Goal: Book appointment/travel/reservation

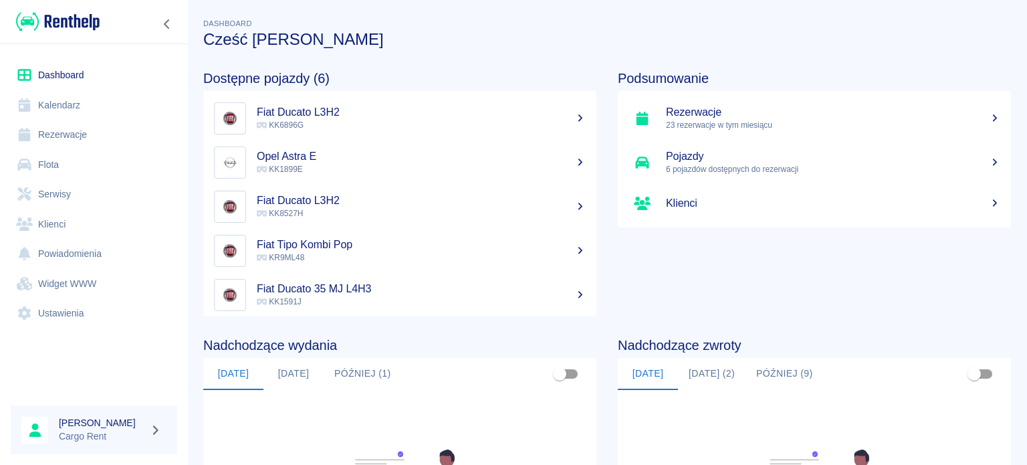
click at [66, 99] on link "Kalendarz" at bounding box center [94, 105] width 167 height 30
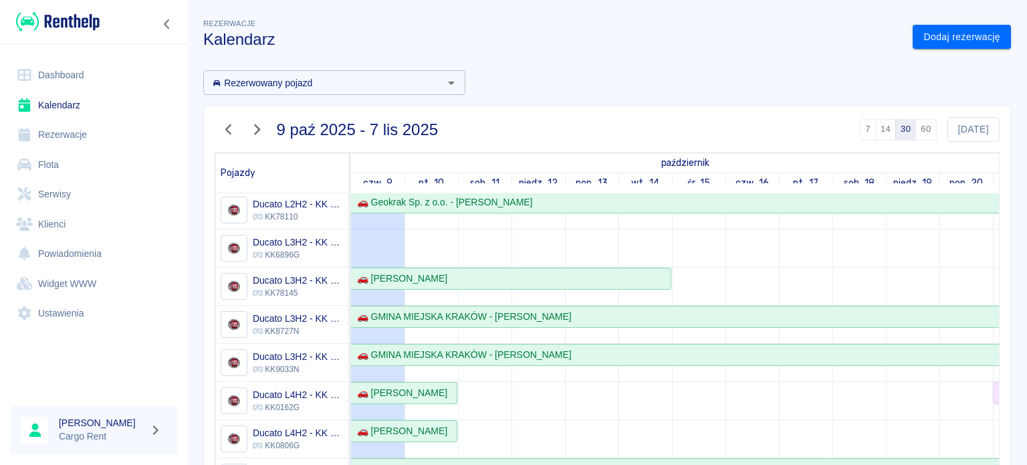
scroll to position [51, 0]
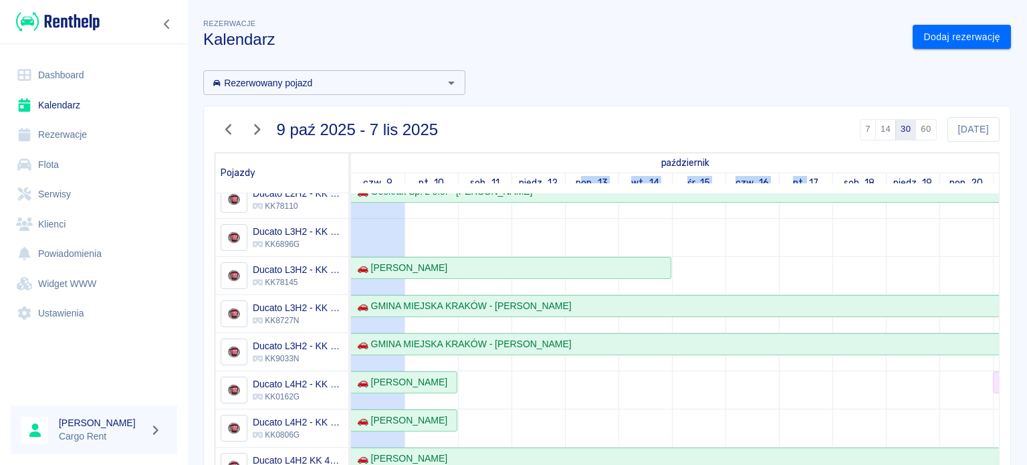
drag, startPoint x: 581, startPoint y: 184, endPoint x: 808, endPoint y: 191, distance: 227.5
click at [764, 182] on link "czw., 16" at bounding box center [752, 182] width 40 height 19
click at [941, 36] on link "Dodaj rezerwację" at bounding box center [962, 37] width 98 height 25
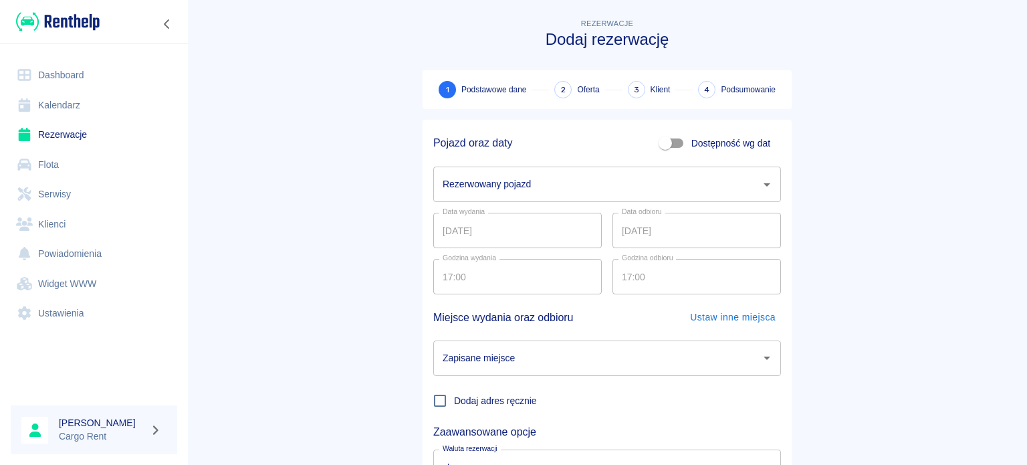
click at [568, 182] on input "Rezerwowany pojazd" at bounding box center [597, 184] width 316 height 23
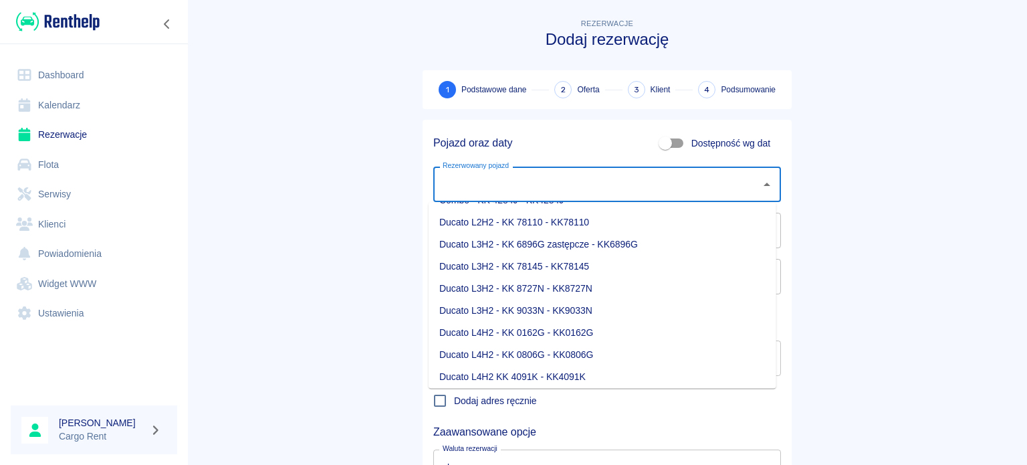
scroll to position [80, 0]
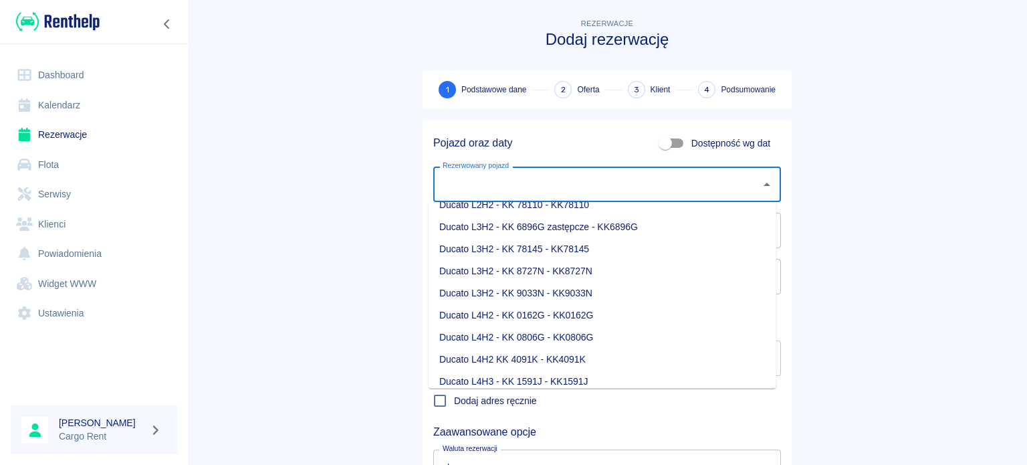
click at [586, 314] on li "Ducato L4H2 - KK 0162G - KK0162G" at bounding box center [603, 315] width 348 height 22
type input "Ducato L4H2 - KK 0162G - KK0162G"
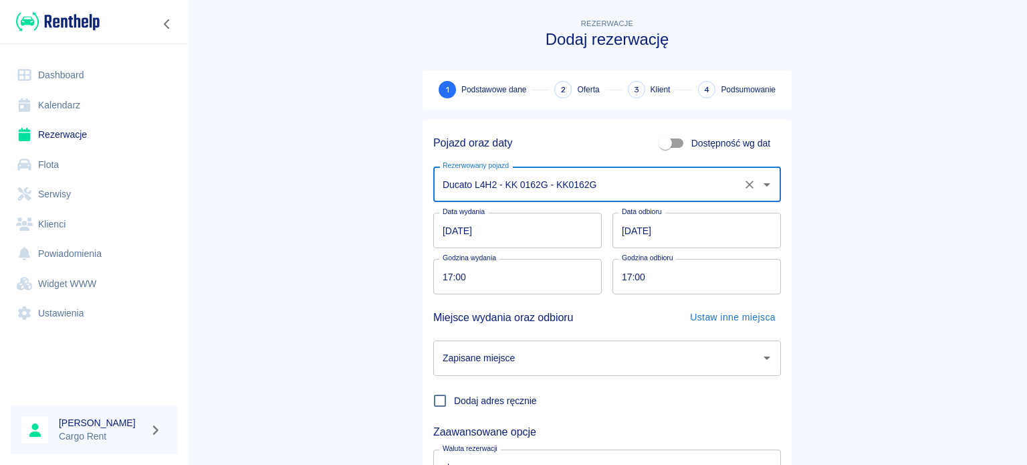
click at [445, 227] on input "[DATE]" at bounding box center [517, 230] width 169 height 35
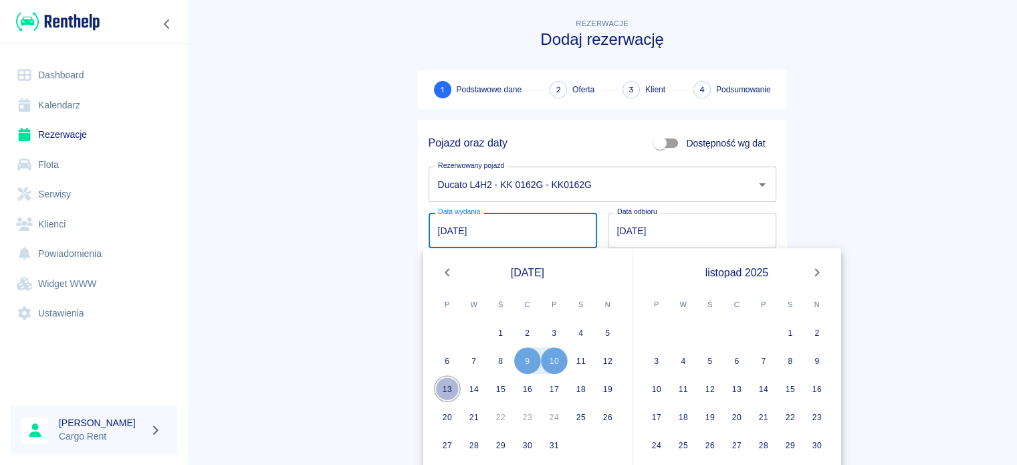
click at [446, 380] on button "13" at bounding box center [447, 388] width 27 height 27
type input "[DATE]"
type input "DD.MM.YYYY"
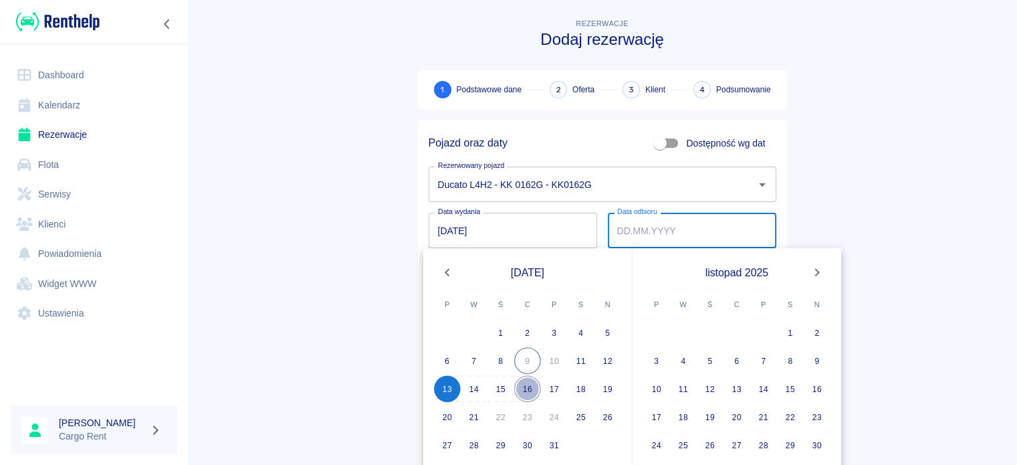
click at [516, 387] on button "16" at bounding box center [527, 388] width 27 height 27
type input "[DATE]"
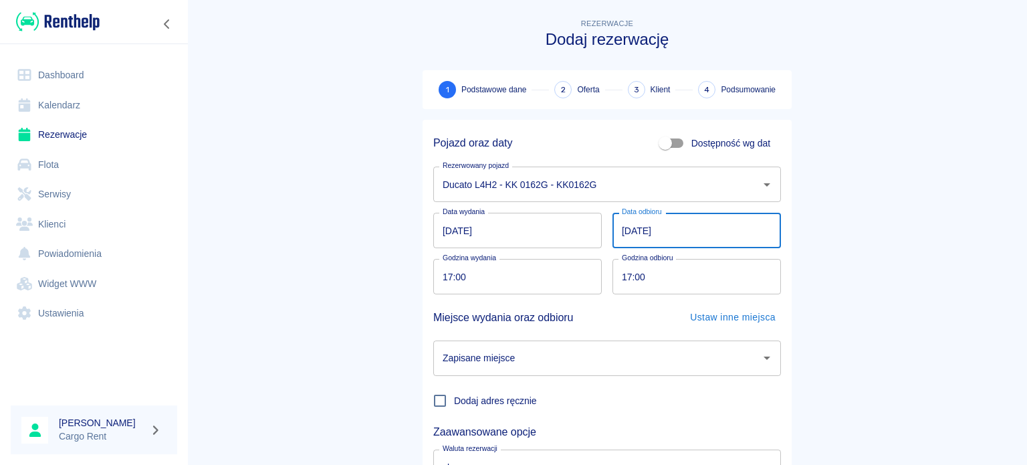
click at [626, 225] on input "[DATE]" at bounding box center [697, 230] width 169 height 35
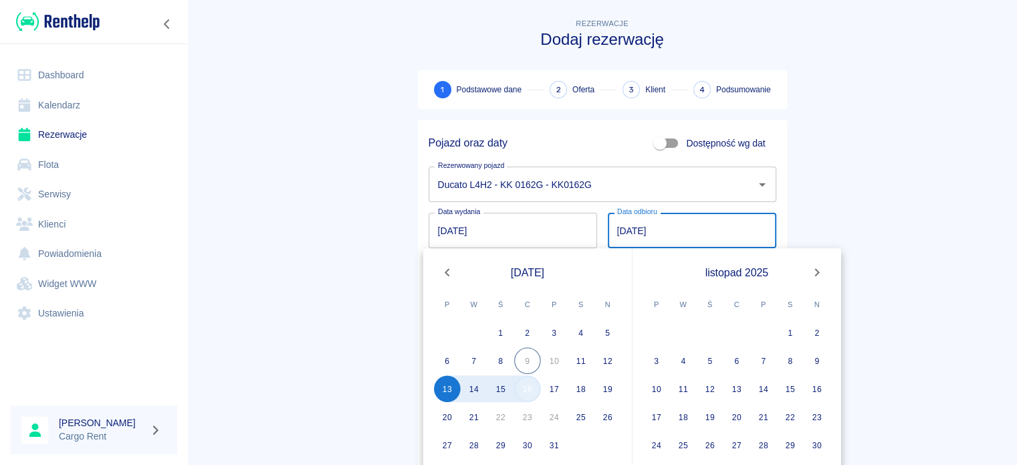
click at [523, 385] on button "16" at bounding box center [527, 388] width 27 height 27
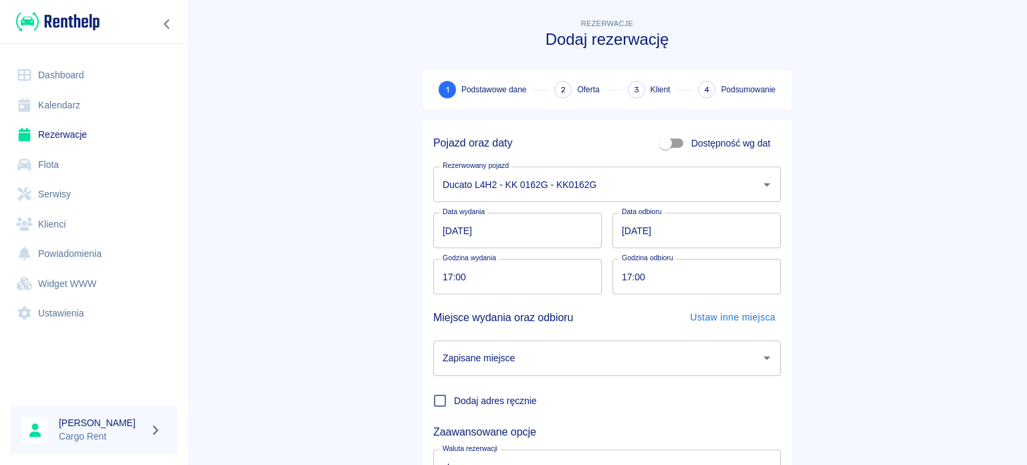
click at [613, 230] on input "[DATE]" at bounding box center [697, 230] width 169 height 35
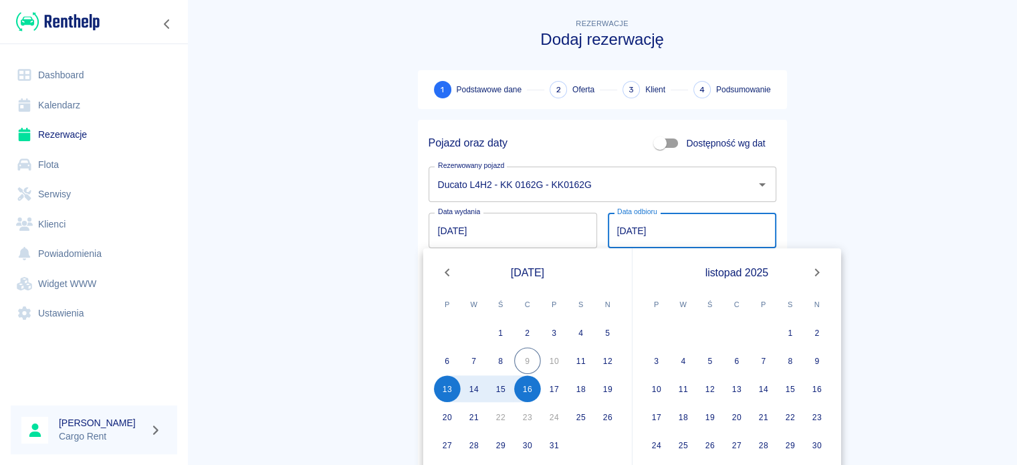
click at [364, 222] on main "Rezerwacje Dodaj rezerwację 1 Podstawowe dane 2 Oferta 3 Klient 4 Podsumowanie …" at bounding box center [602, 279] width 830 height 526
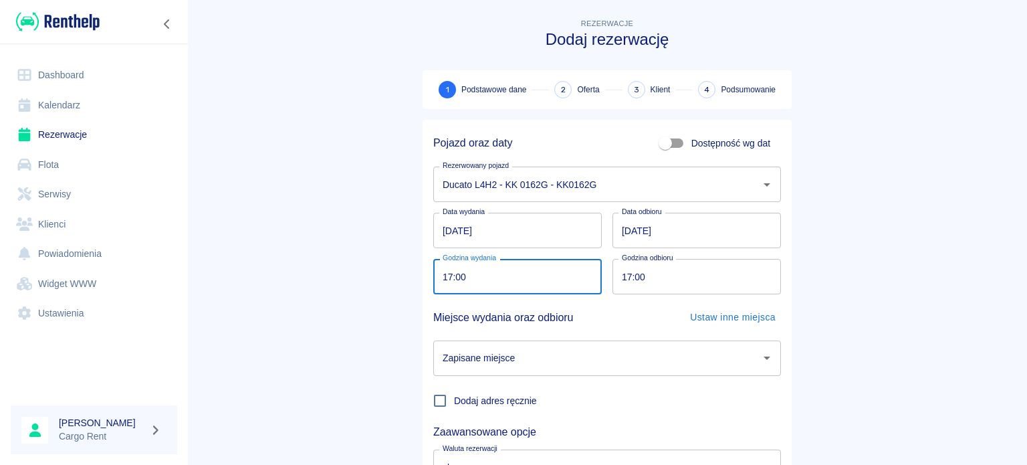
click at [445, 280] on input "17:00" at bounding box center [512, 276] width 159 height 35
type input "12:00"
click at [602, 270] on div "Godzina odbioru 17:00 Godzina odbioru" at bounding box center [691, 271] width 179 height 46
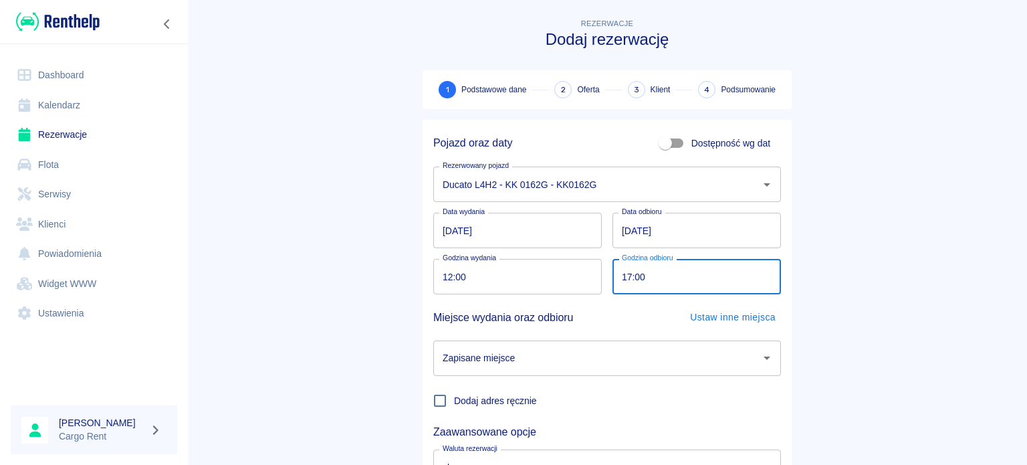
click at [613, 270] on input "17:00" at bounding box center [692, 276] width 159 height 35
type input "12:00"
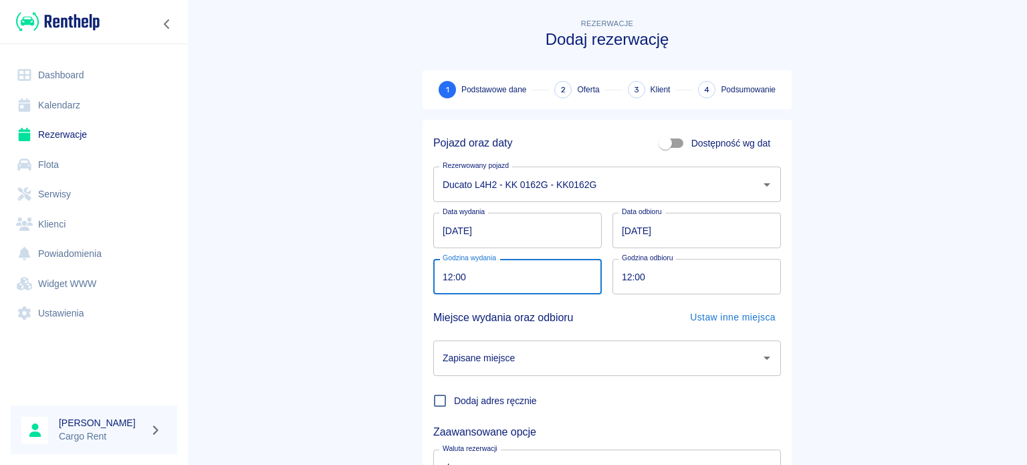
click at [441, 282] on input "12:00" at bounding box center [512, 276] width 159 height 35
type input "16:00"
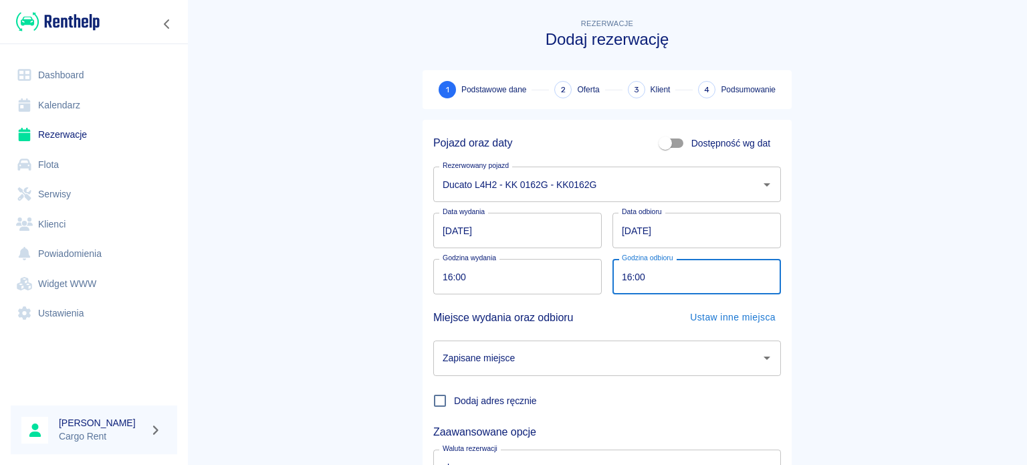
type input "16:00"
click at [861, 243] on main "Rezerwacje Dodaj rezerwację 1 Podstawowe dane 2 Oferta 3 Klient 4 Podsumowanie …" at bounding box center [607, 279] width 840 height 526
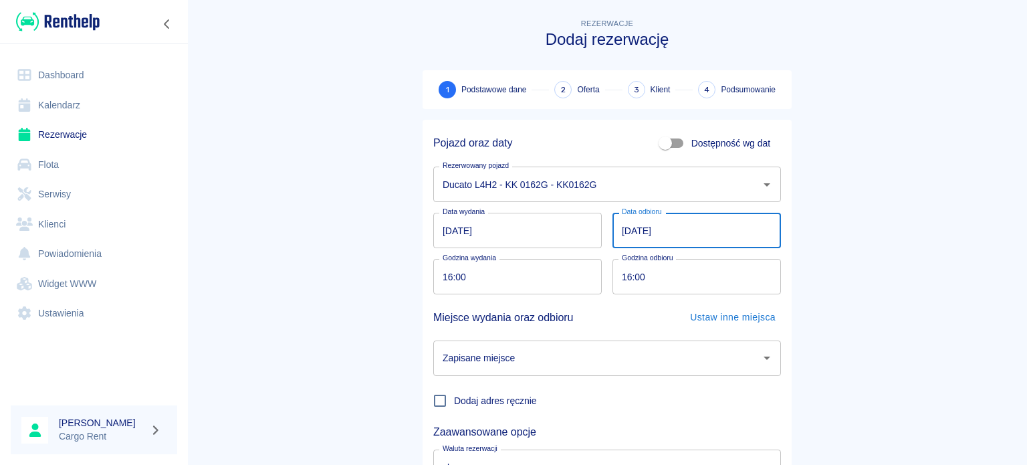
click at [613, 231] on input "[DATE]" at bounding box center [697, 230] width 169 height 35
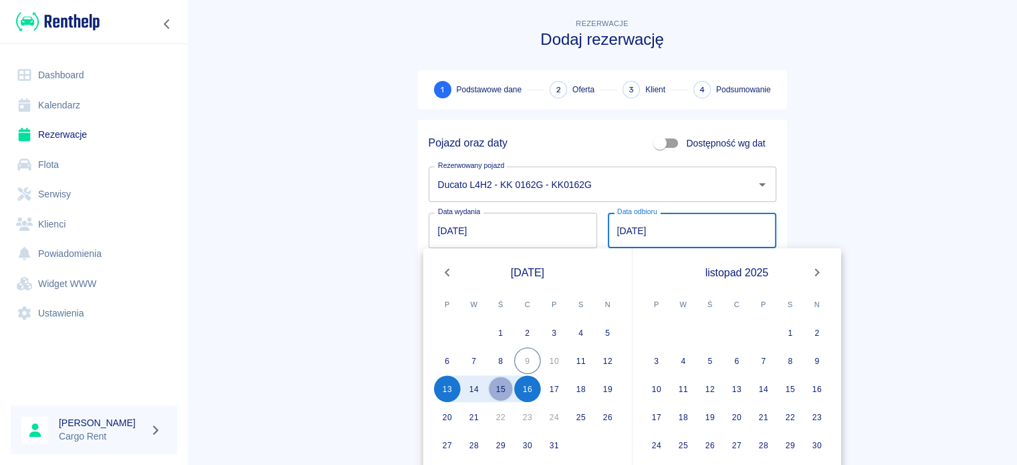
click at [497, 395] on button "15" at bounding box center [501, 388] width 27 height 27
type input "[DATE]"
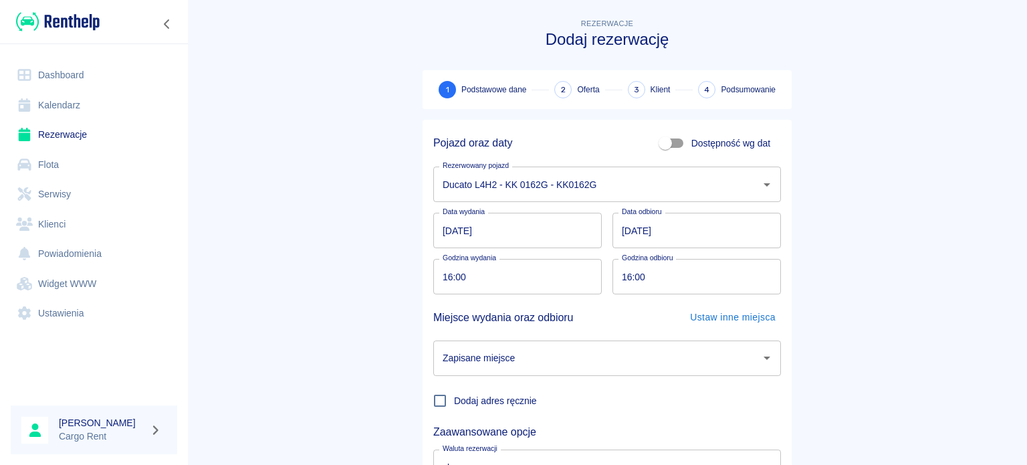
click at [358, 244] on main "Rezerwacje Dodaj rezerwację 1 Podstawowe dane 2 Oferta 3 Klient 4 Podsumowanie …" at bounding box center [607, 279] width 840 height 526
click at [647, 344] on div "Zapisane miejsce" at bounding box center [607, 357] width 348 height 35
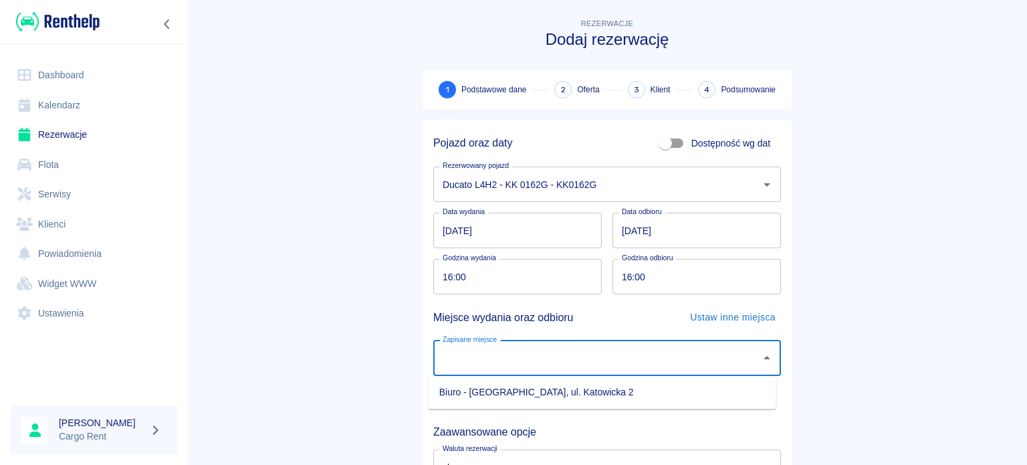
click at [619, 394] on li "Biuro - [GEOGRAPHIC_DATA], ul. Katowicka 2" at bounding box center [603, 392] width 348 height 22
type input "Biuro - [GEOGRAPHIC_DATA], ul. Katowicka 2"
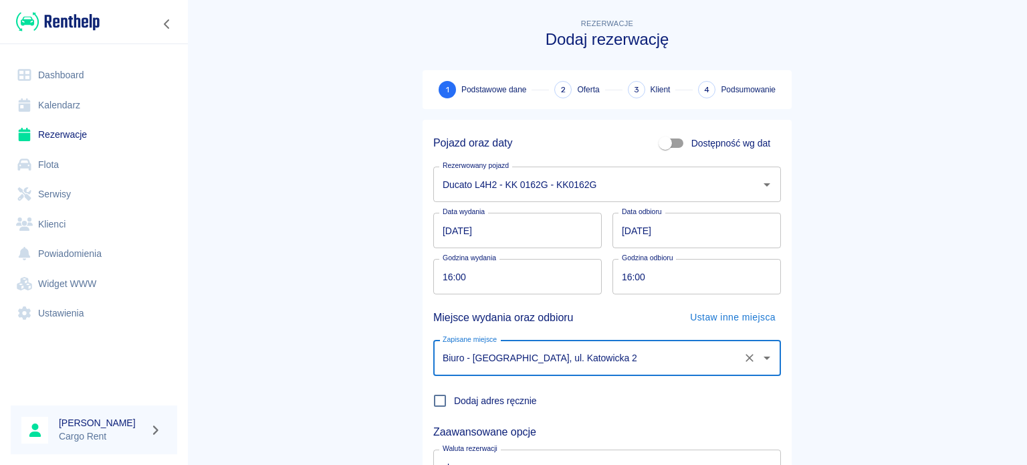
scroll to position [115, 0]
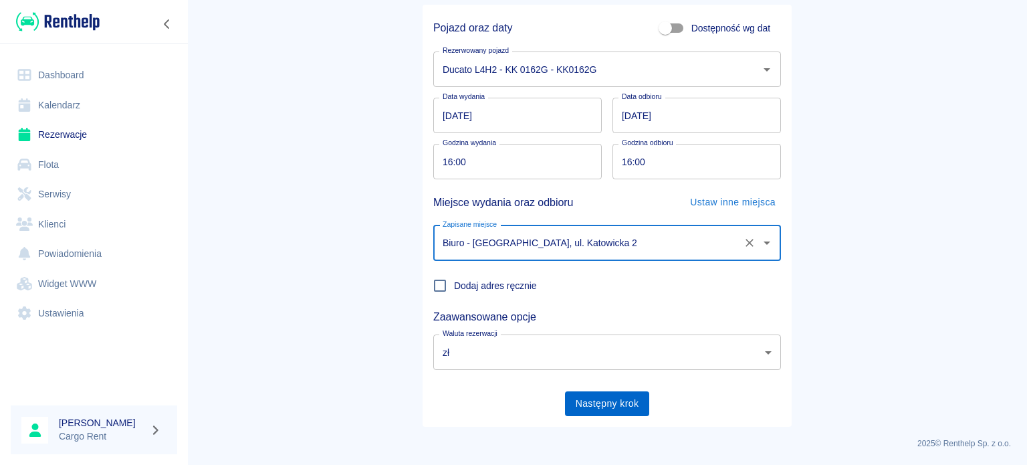
click at [573, 399] on button "Następny krok" at bounding box center [607, 403] width 85 height 25
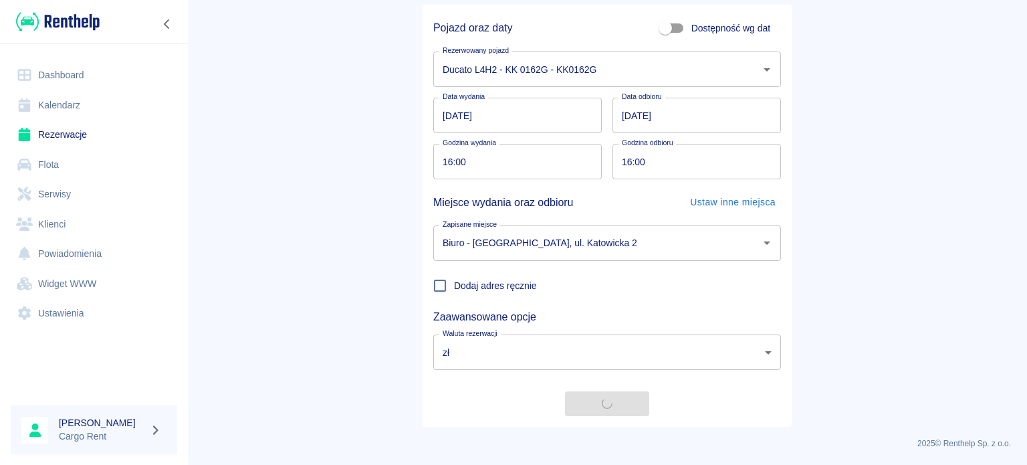
scroll to position [0, 0]
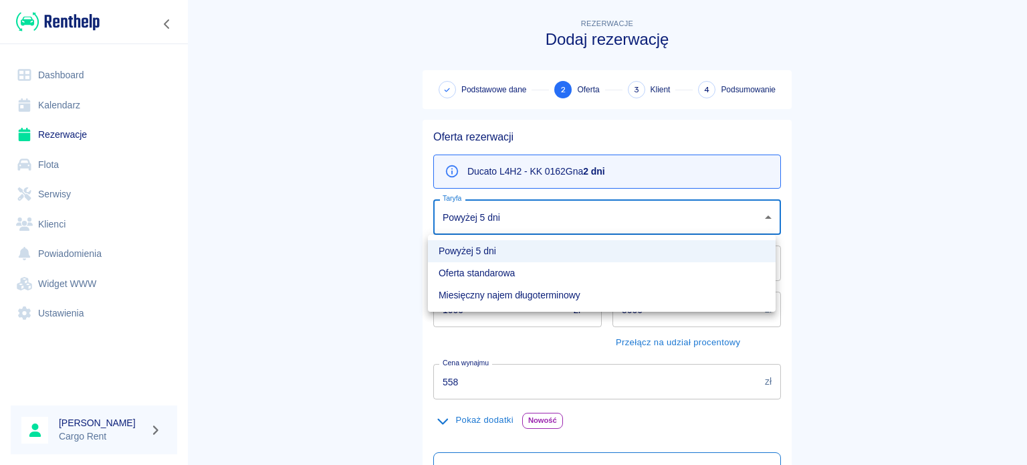
click at [476, 211] on body "Używamy plików Cookies, by zapewnić Ci najlepsze możliwe doświadczenie. Aby dow…" at bounding box center [513, 232] width 1027 height 465
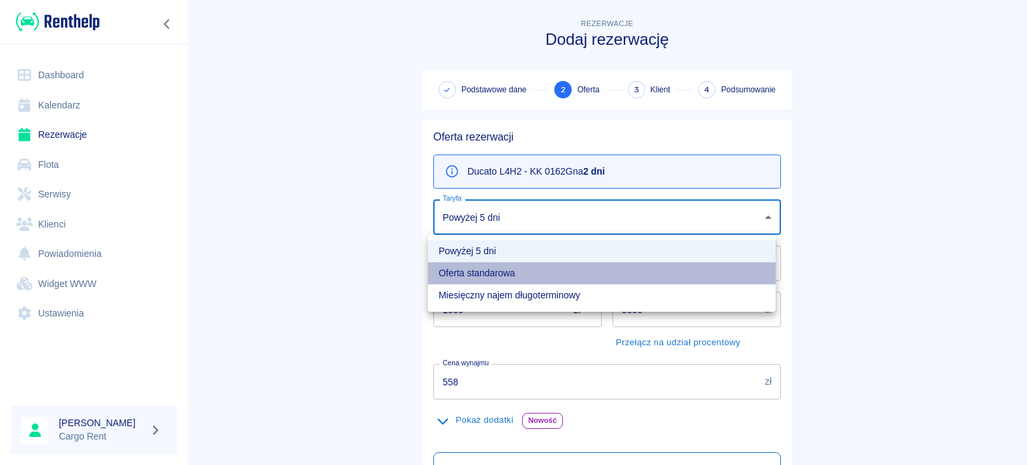
click at [460, 281] on li "Oferta standarowa" at bounding box center [602, 273] width 348 height 22
type input "9ca6d182-800d-499d-9d1e-8d3d0f6f90de"
type input "618"
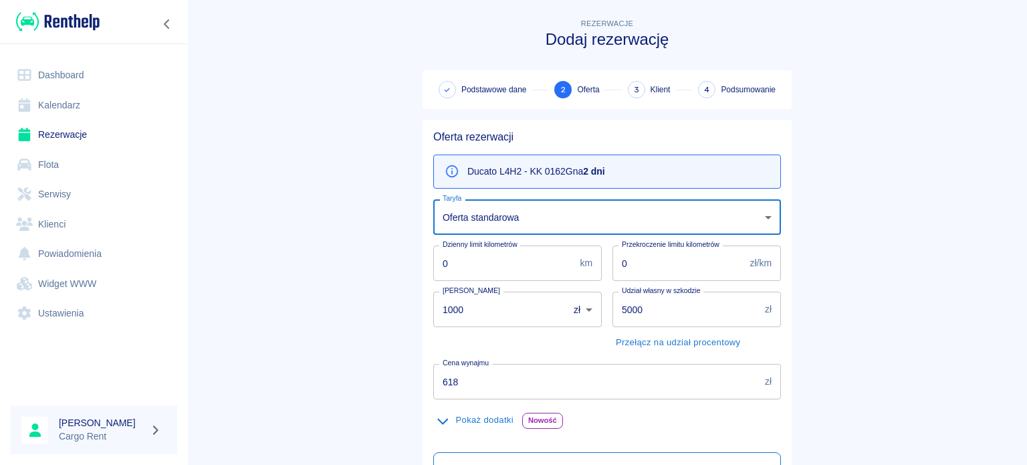
scroll to position [235, 0]
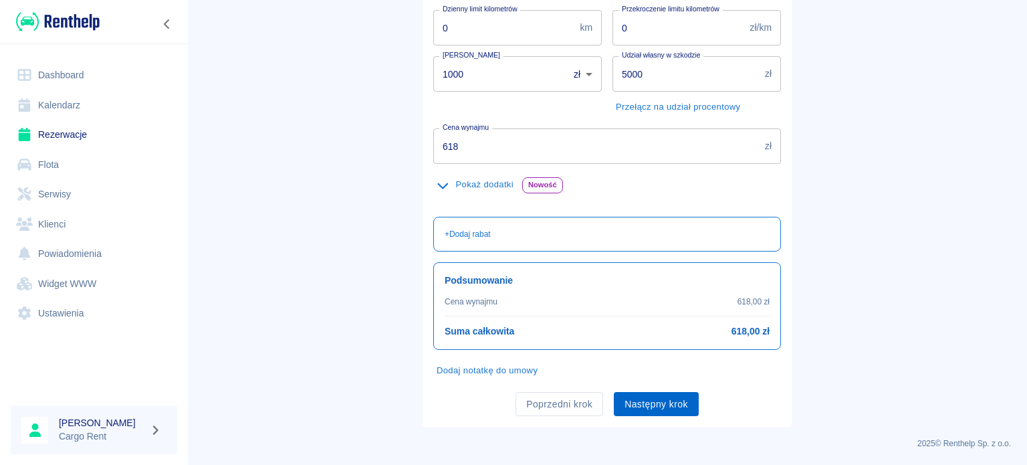
click at [661, 395] on button "Następny krok" at bounding box center [656, 404] width 85 height 25
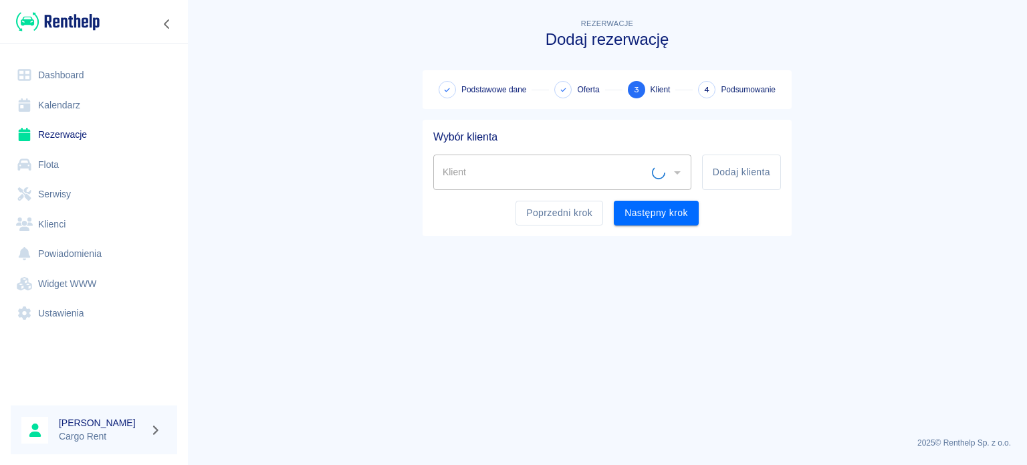
scroll to position [0, 0]
click at [585, 173] on input "Klient" at bounding box center [552, 172] width 226 height 23
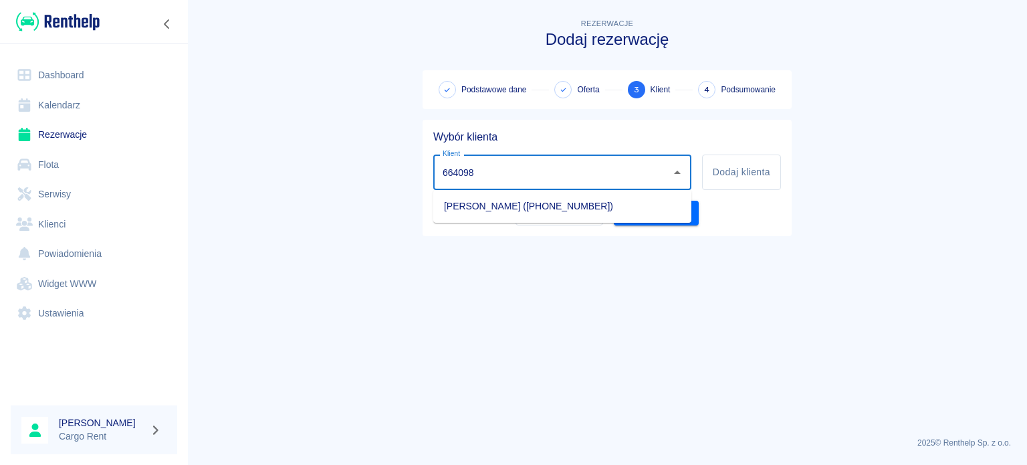
click at [589, 192] on ul "[PERSON_NAME] ([PHONE_NUMBER])" at bounding box center [562, 206] width 258 height 33
click at [591, 197] on li "[PERSON_NAME] ([PHONE_NUMBER])" at bounding box center [562, 206] width 258 height 22
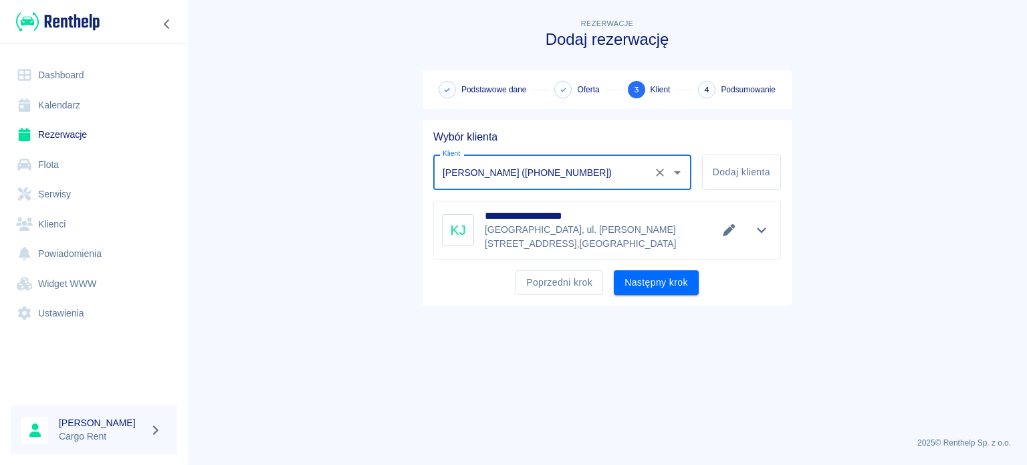
type input "[PERSON_NAME] ([PHONE_NUMBER])"
click at [670, 259] on div "Poprzedni krok Następny krok" at bounding box center [602, 276] width 358 height 35
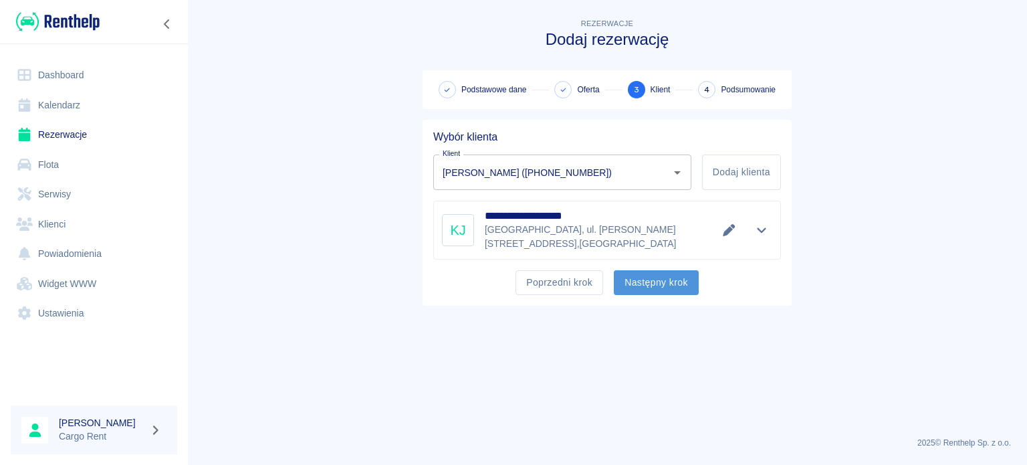
click at [669, 270] on button "Następny krok" at bounding box center [656, 282] width 85 height 25
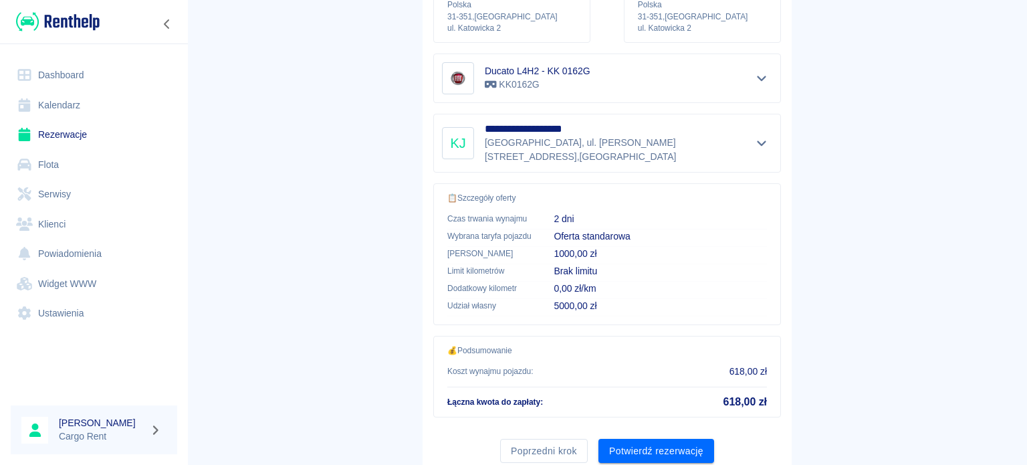
scroll to position [227, 0]
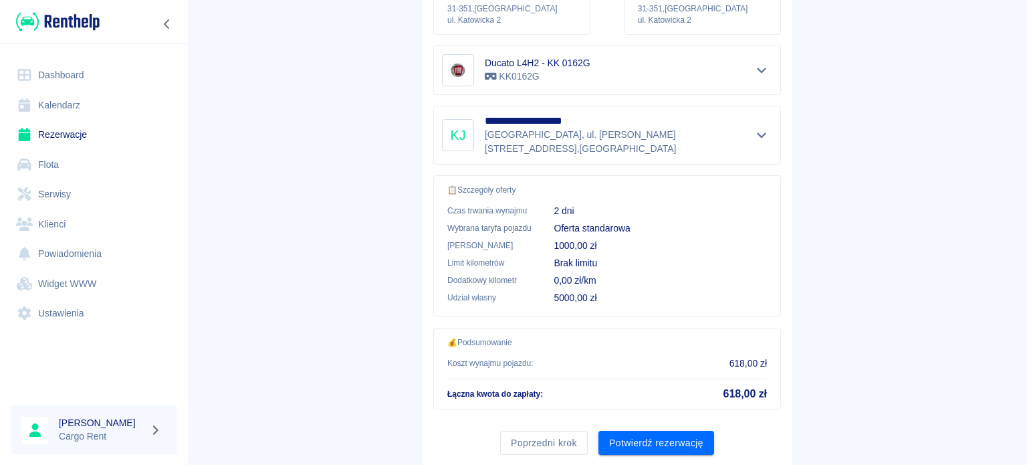
click at [666, 443] on div "**********" at bounding box center [607, 179] width 369 height 572
click at [669, 431] on button "Potwierdź rezerwację" at bounding box center [657, 443] width 116 height 25
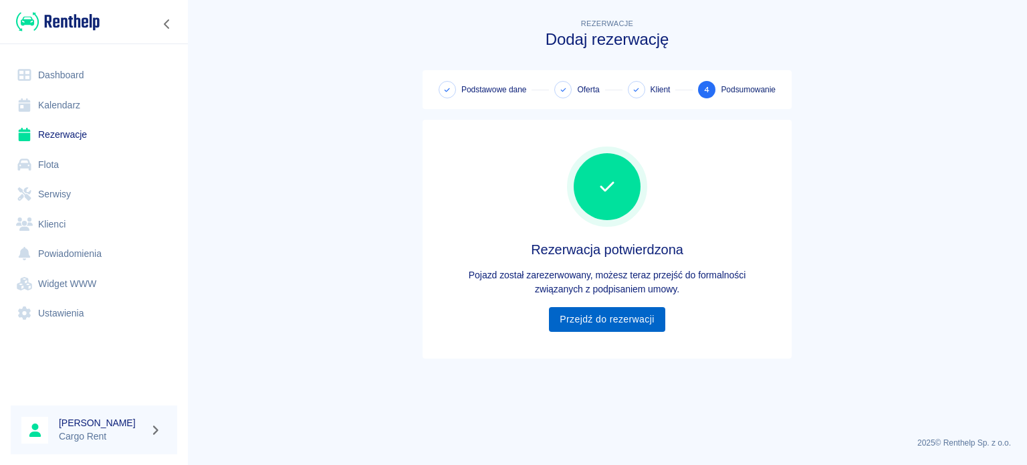
click at [599, 314] on link "Przejdź do rezerwacji" at bounding box center [607, 319] width 116 height 25
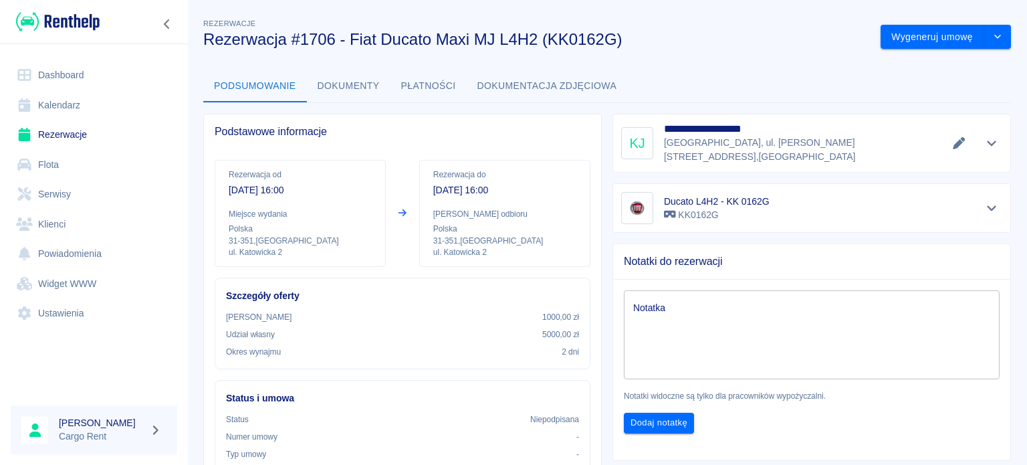
click at [968, 134] on div at bounding box center [975, 143] width 54 height 19
click at [988, 138] on icon "Pokaż szczegóły" at bounding box center [991, 143] width 15 height 12
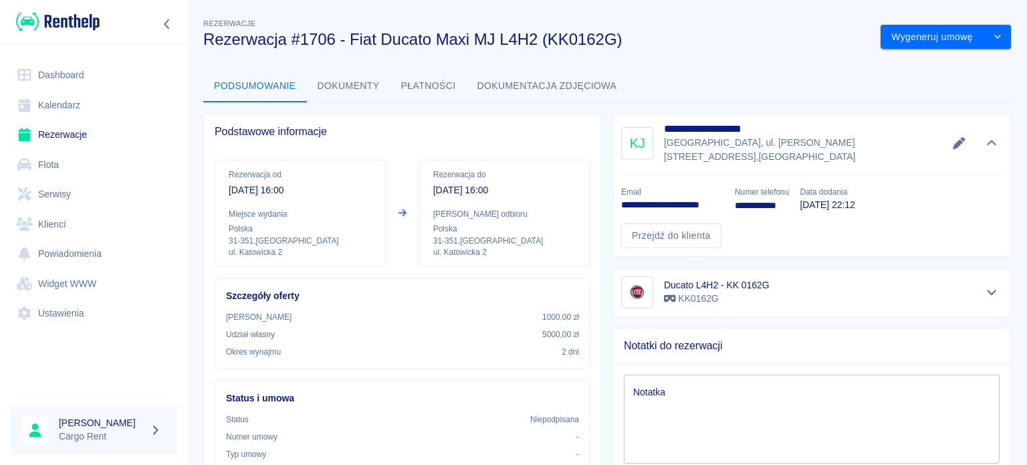
click at [72, 32] on img at bounding box center [58, 22] width 84 height 22
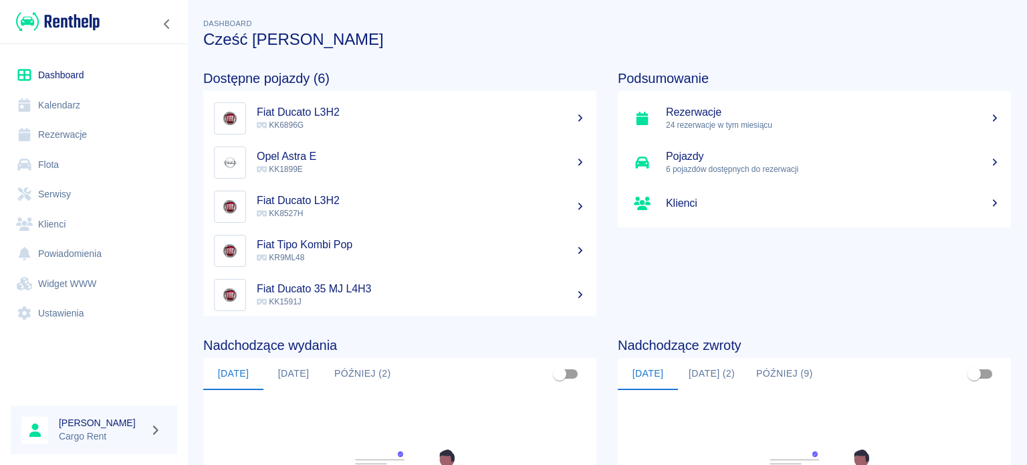
click at [76, 114] on link "Kalendarz" at bounding box center [94, 105] width 167 height 30
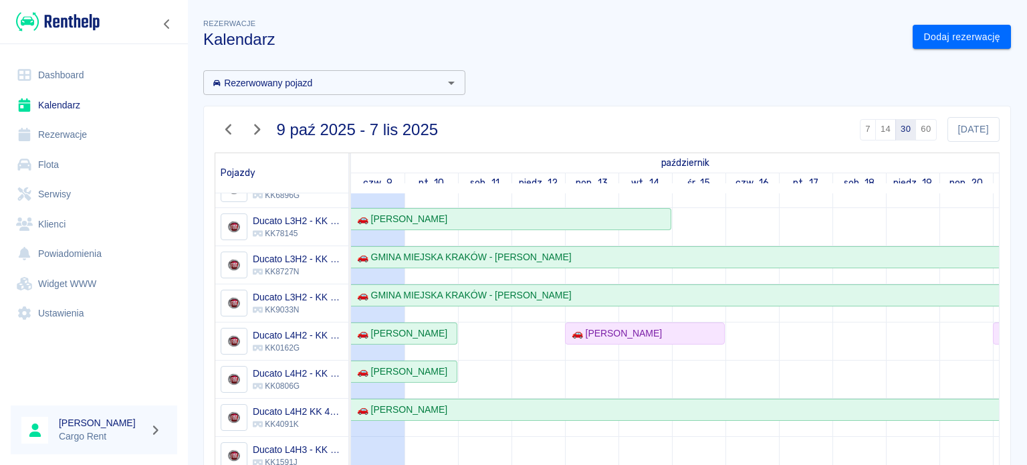
scroll to position [90, 0]
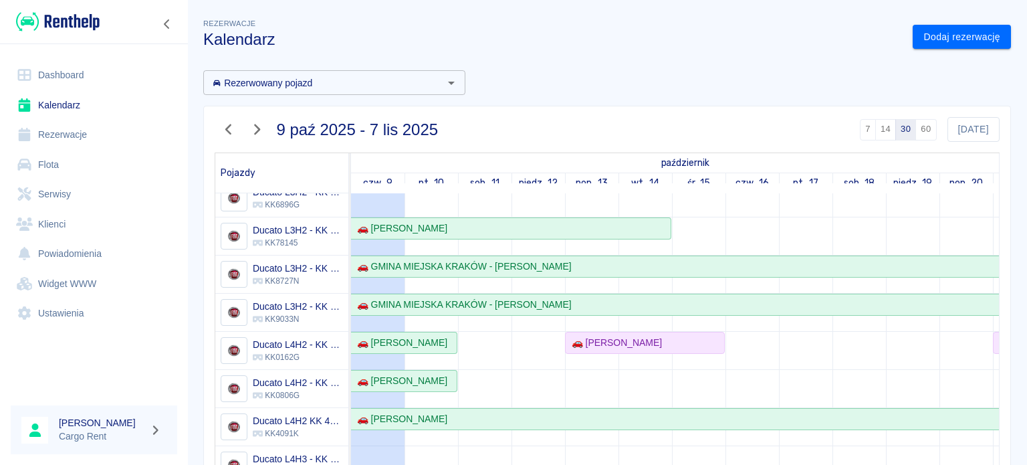
click at [40, 17] on img at bounding box center [58, 22] width 84 height 22
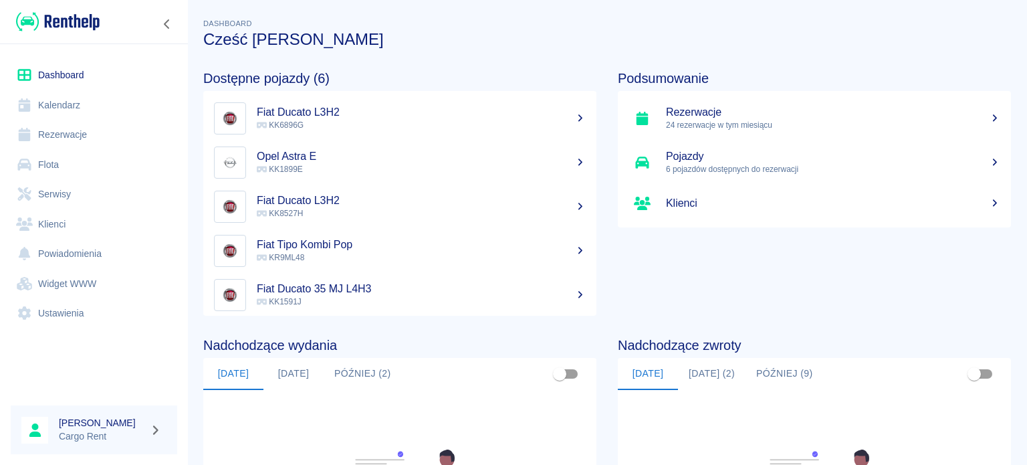
click at [41, 92] on link "Kalendarz" at bounding box center [94, 105] width 167 height 30
